Goal: Task Accomplishment & Management: Use online tool/utility

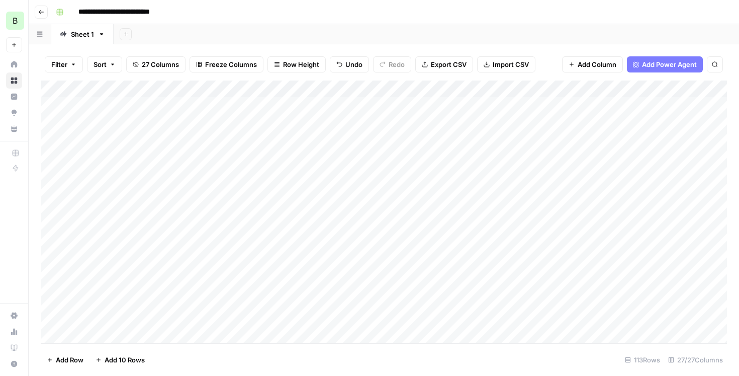
click at [415, 124] on div "Add Column" at bounding box center [384, 211] width 686 height 262
type textarea "*"
click at [597, 122] on div "Add Column" at bounding box center [384, 211] width 686 height 262
click at [602, 347] on span "Reload" at bounding box center [606, 345] width 20 height 9
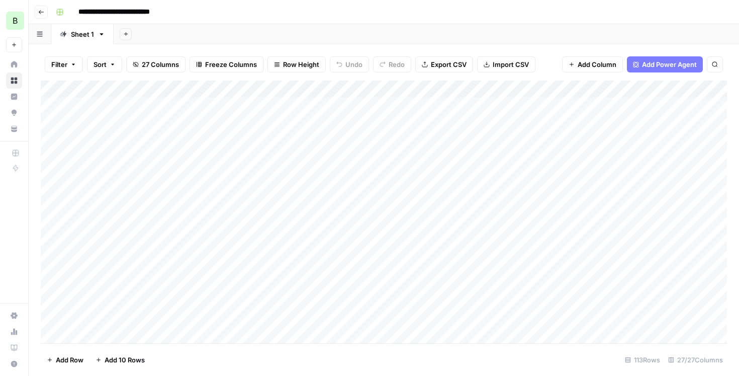
click at [265, 138] on div "Add Column" at bounding box center [384, 211] width 686 height 262
click at [264, 157] on div "Add Column" at bounding box center [384, 211] width 686 height 262
